Goal: Task Accomplishment & Management: Use online tool/utility

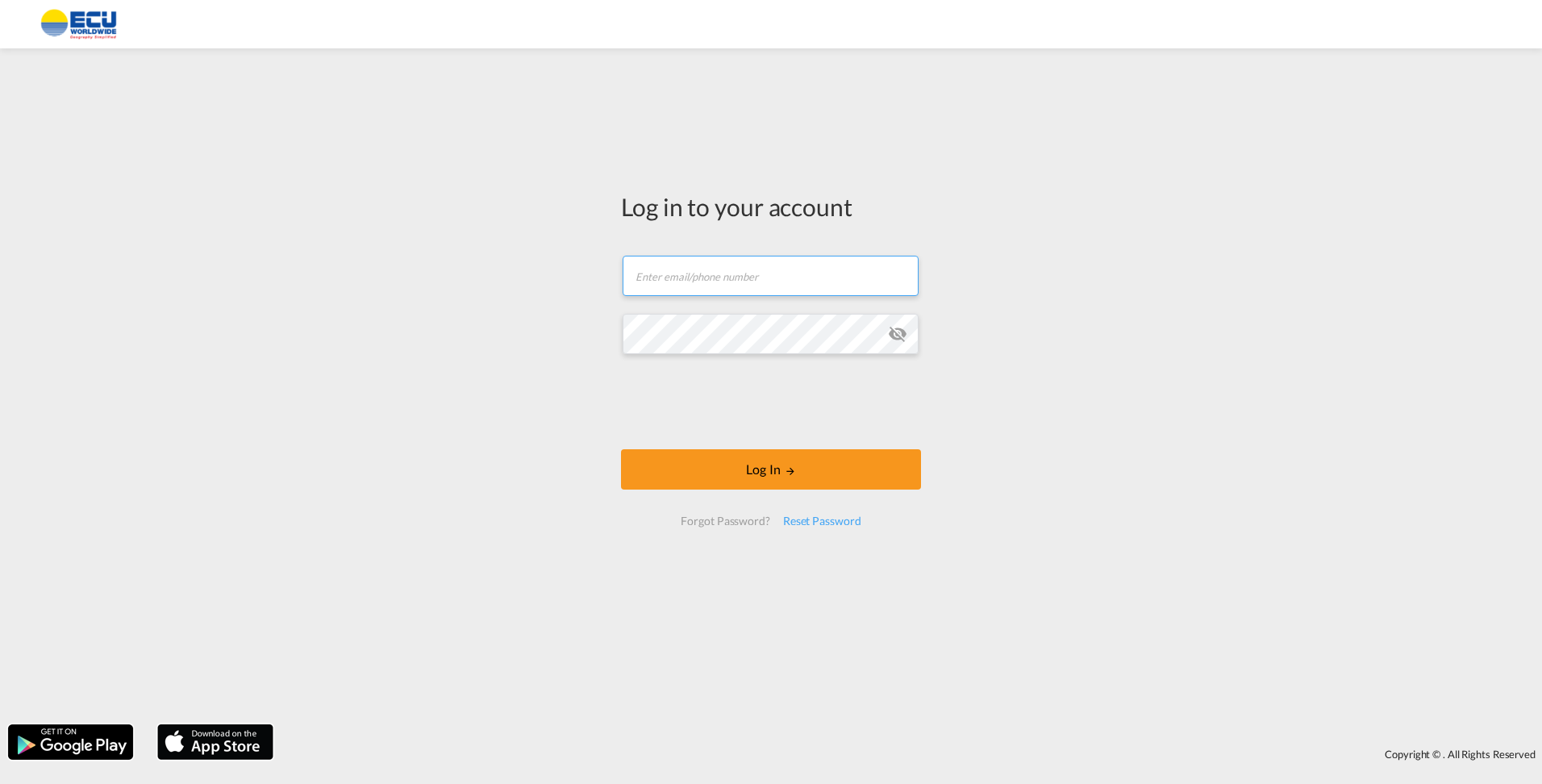
click at [784, 291] on input "text" at bounding box center [771, 276] width 296 height 41
type input "[EMAIL_ADDRESS][DOMAIN_NAME]"
click at [621, 449] on button "Log In" at bounding box center [771, 469] width 300 height 41
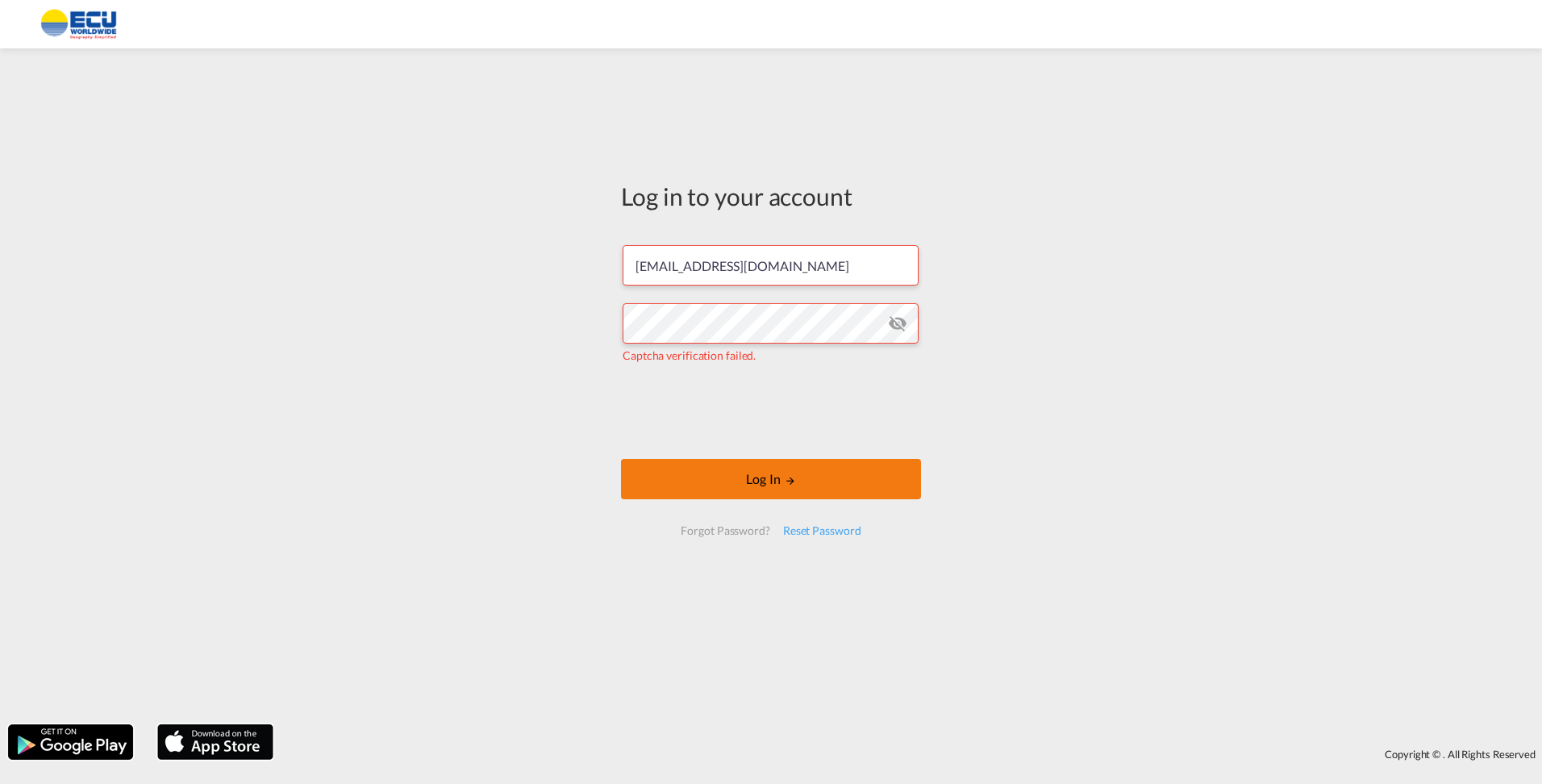
click at [751, 494] on button "Log In" at bounding box center [771, 479] width 300 height 41
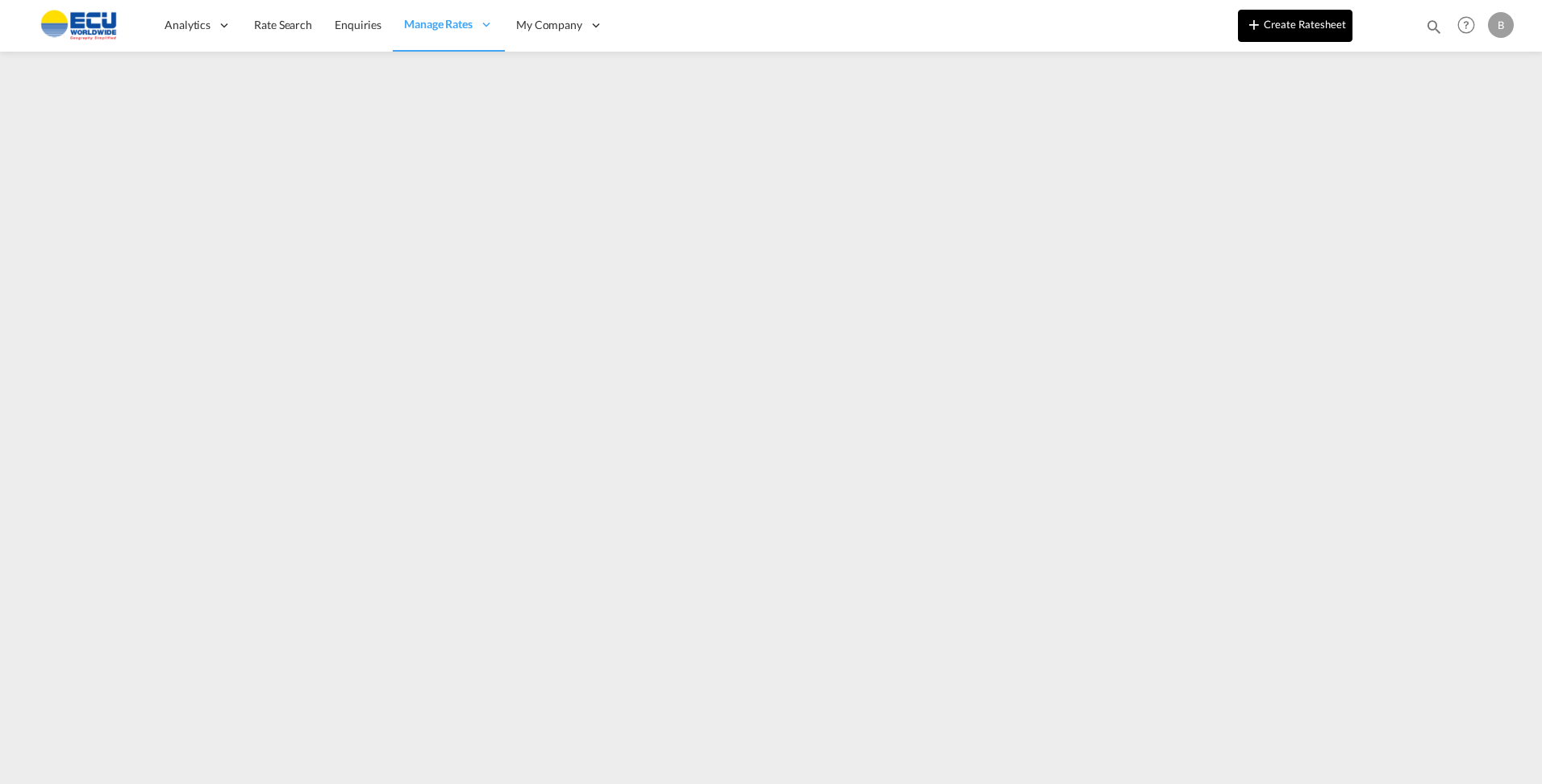
click at [1273, 28] on button "Create Ratesheet" at bounding box center [1296, 26] width 115 height 33
